Goal: Information Seeking & Learning: Learn about a topic

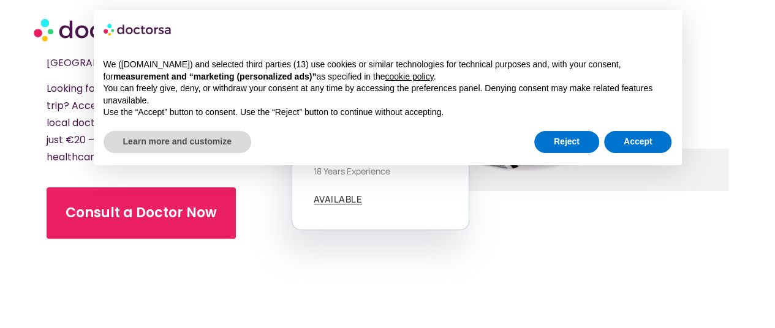
scroll to position [200, 0]
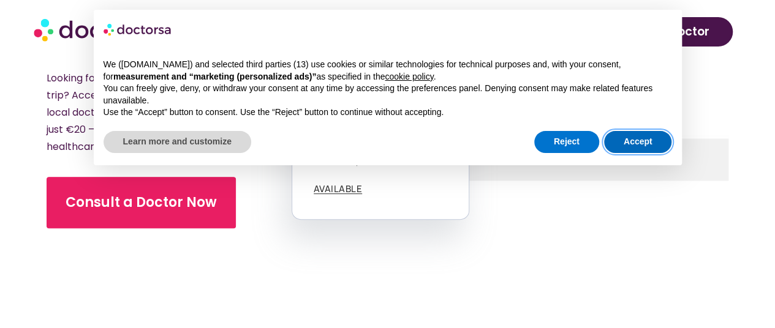
click at [640, 144] on button "Accept" at bounding box center [638, 142] width 68 height 22
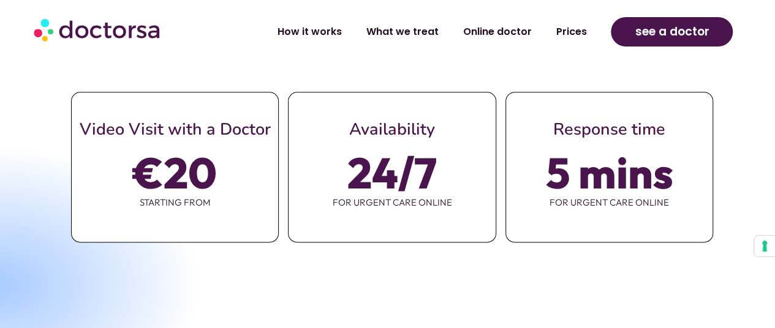
scroll to position [691, 0]
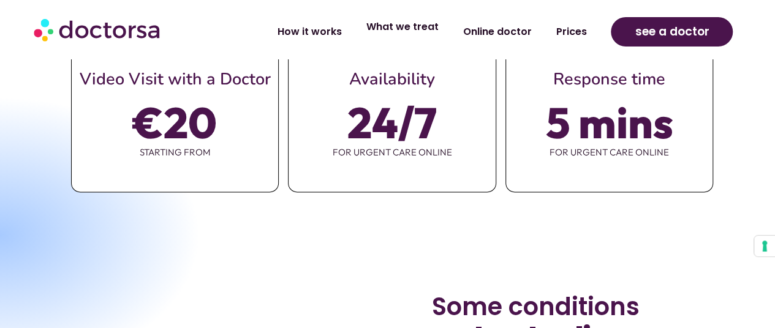
click at [418, 35] on link "What we treat" at bounding box center [402, 27] width 97 height 28
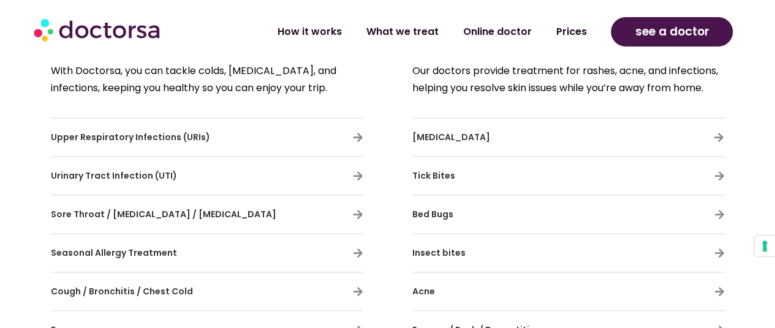
scroll to position [611, 0]
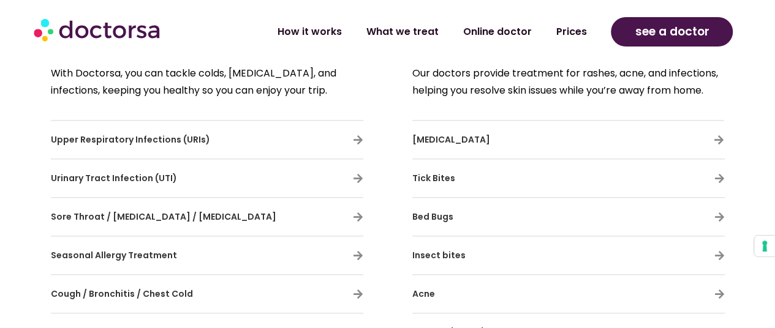
click at [287, 217] on h3 "Sore Throat / Pharyngitis / Tonsillitis" at bounding box center [171, 217] width 241 height 26
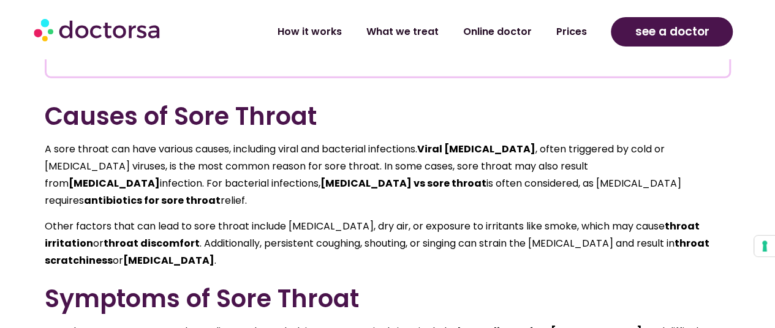
scroll to position [1699, 0]
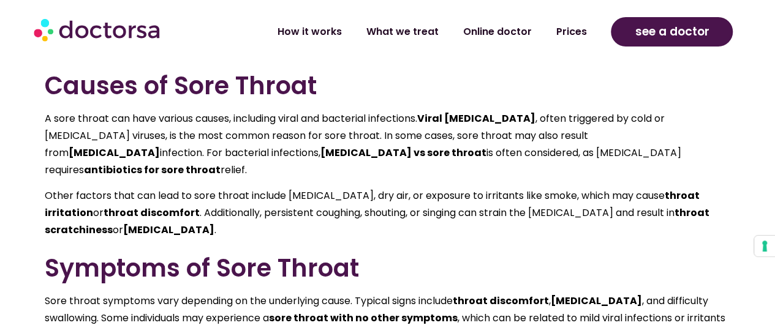
click at [240, 254] on h2 "Symptoms of Sore Throat" at bounding box center [388, 268] width 686 height 29
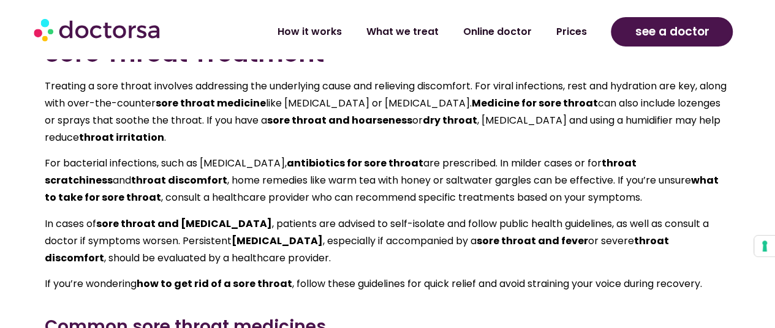
scroll to position [2311, 0]
